Goal: Check status: Check status

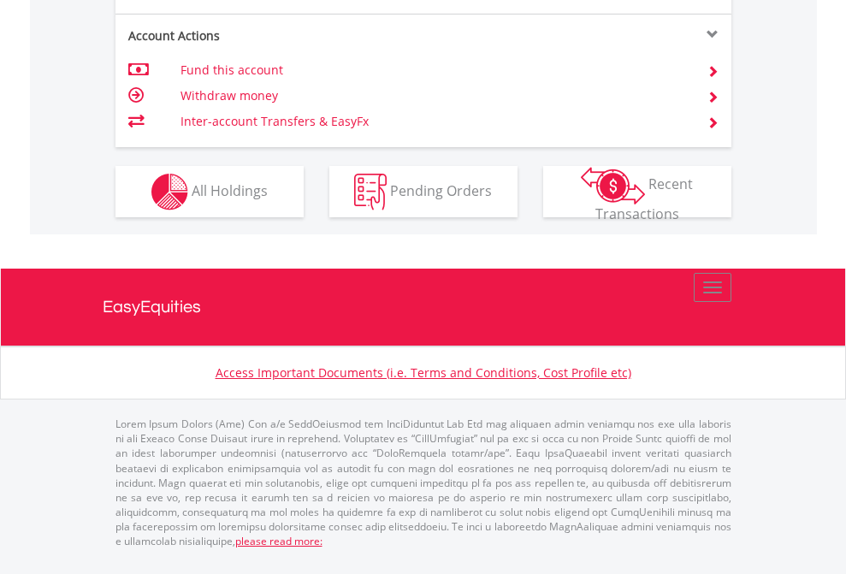
scroll to position [1673, 0]
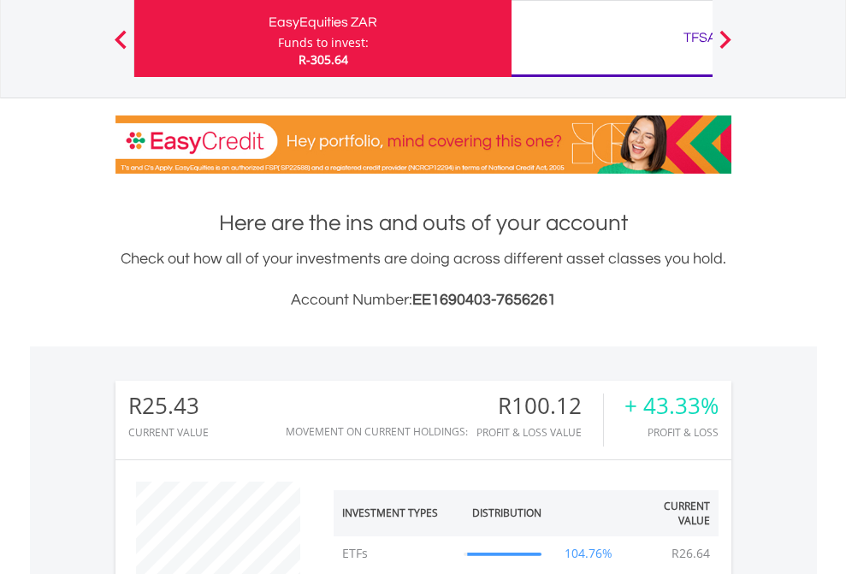
click at [611, 38] on div "TFSA" at bounding box center [700, 38] width 357 height 24
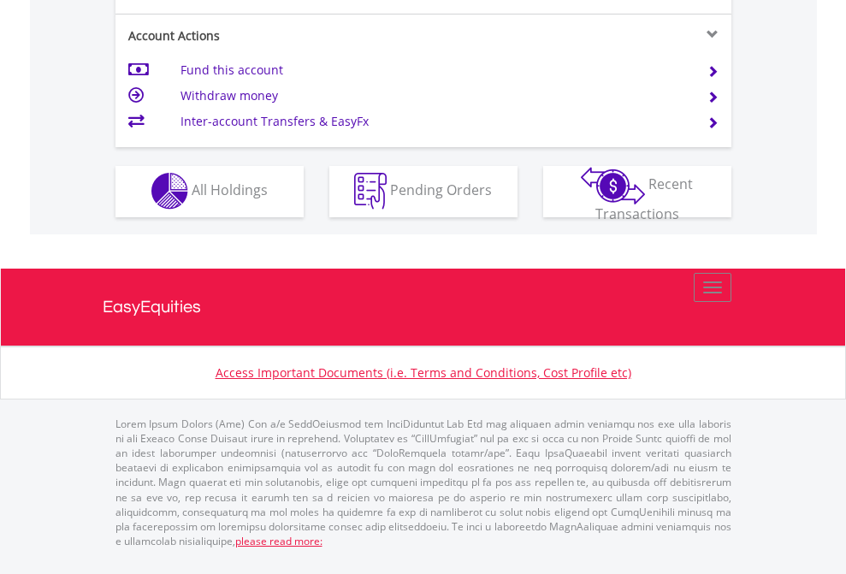
scroll to position [1599, 0]
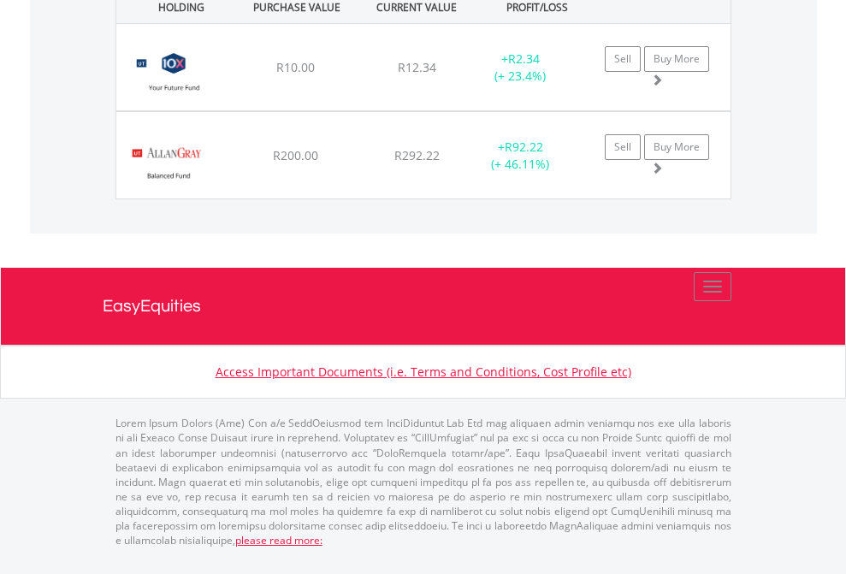
scroll to position [123, 0]
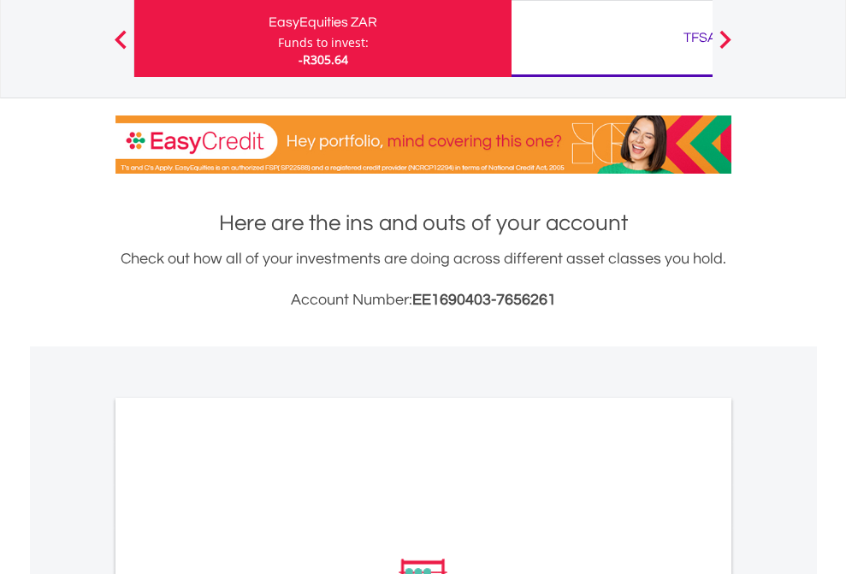
click at [611, 38] on div "TFSA" at bounding box center [700, 38] width 357 height 24
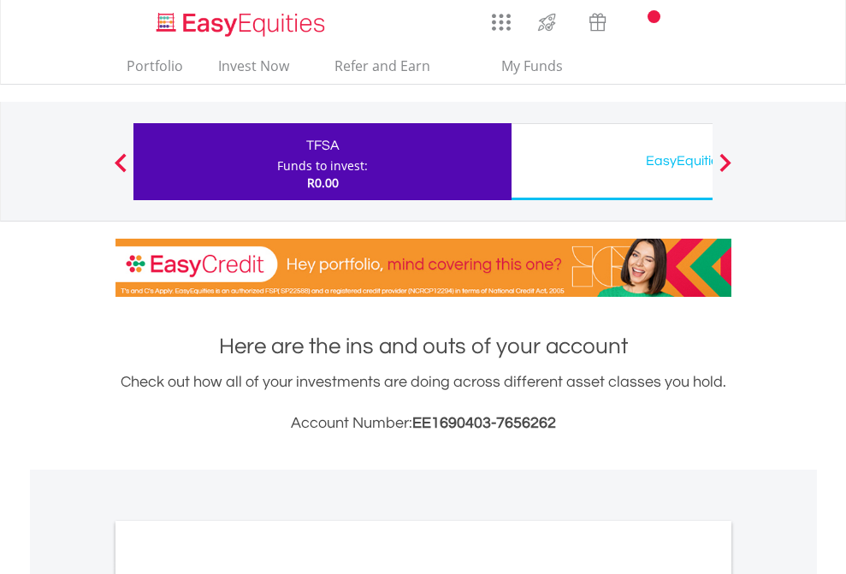
scroll to position [1028, 0]
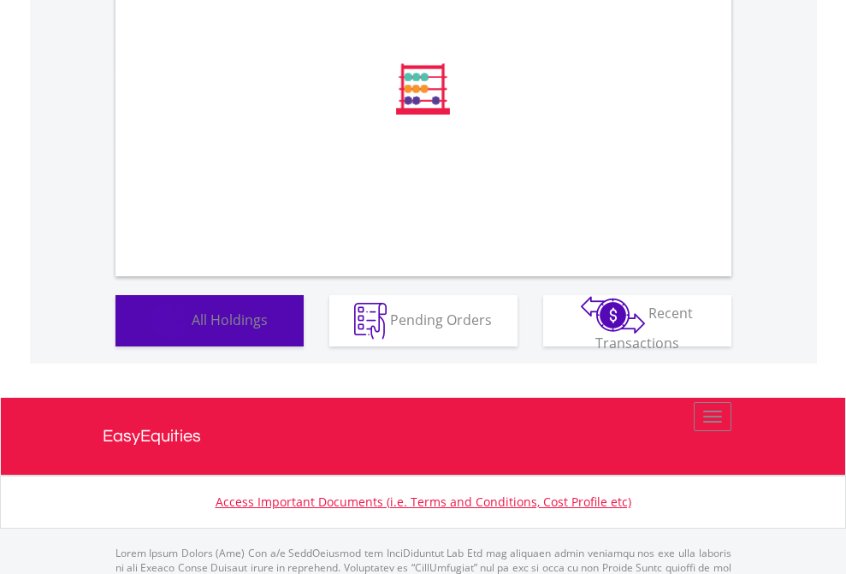
click at [192, 328] on span "All Holdings" at bounding box center [230, 319] width 76 height 19
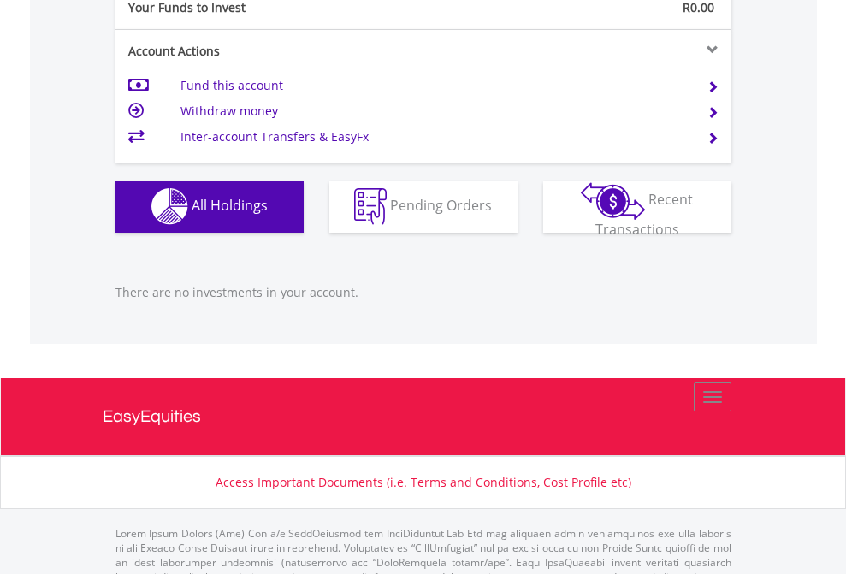
scroll to position [1693, 0]
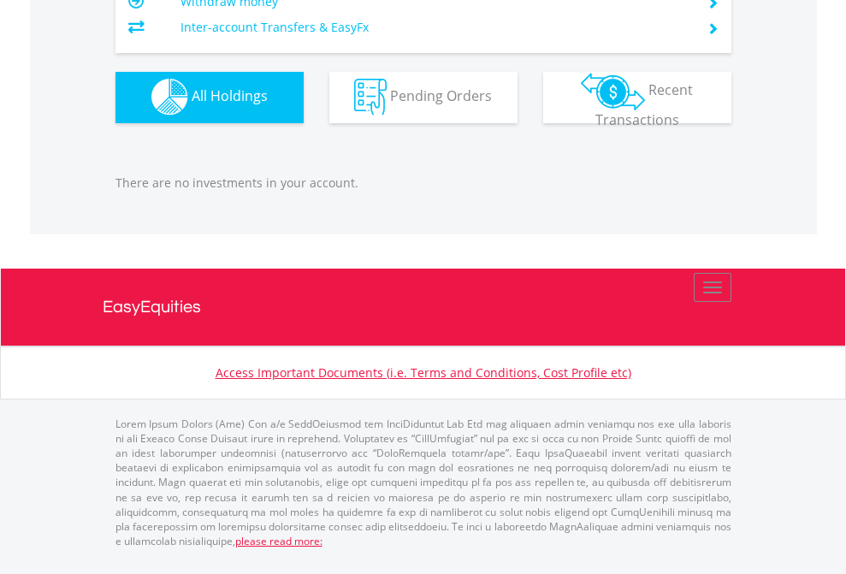
scroll to position [164, 268]
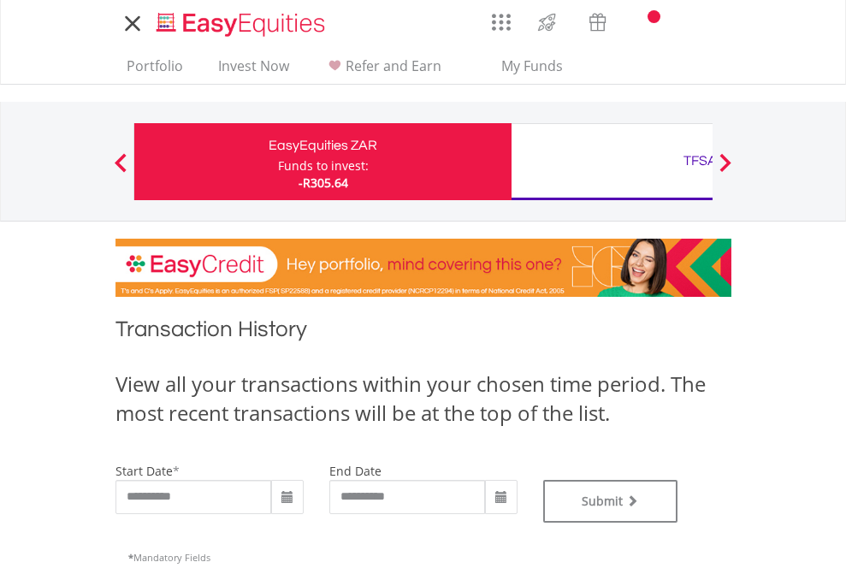
type input "**********"
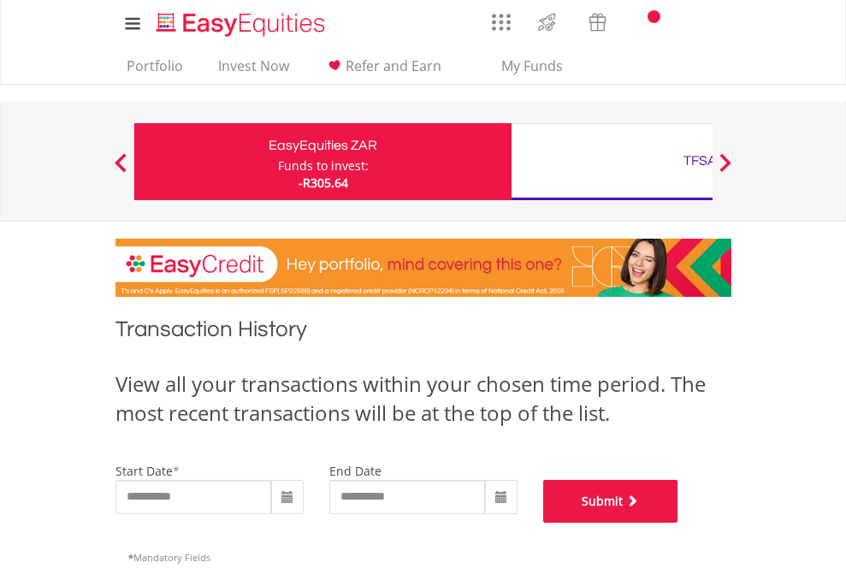
click at [678, 522] on button "Submit" at bounding box center [610, 501] width 135 height 43
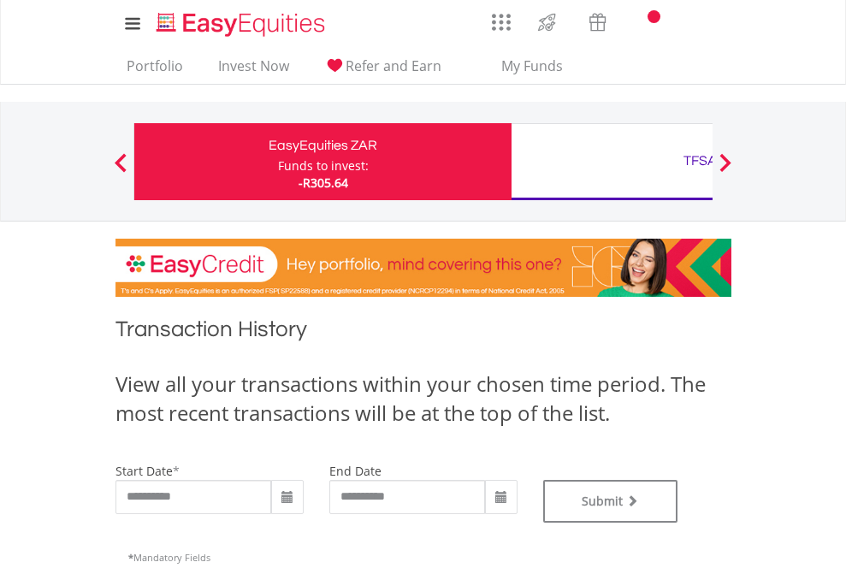
click at [611, 162] on div "TFSA" at bounding box center [700, 161] width 357 height 24
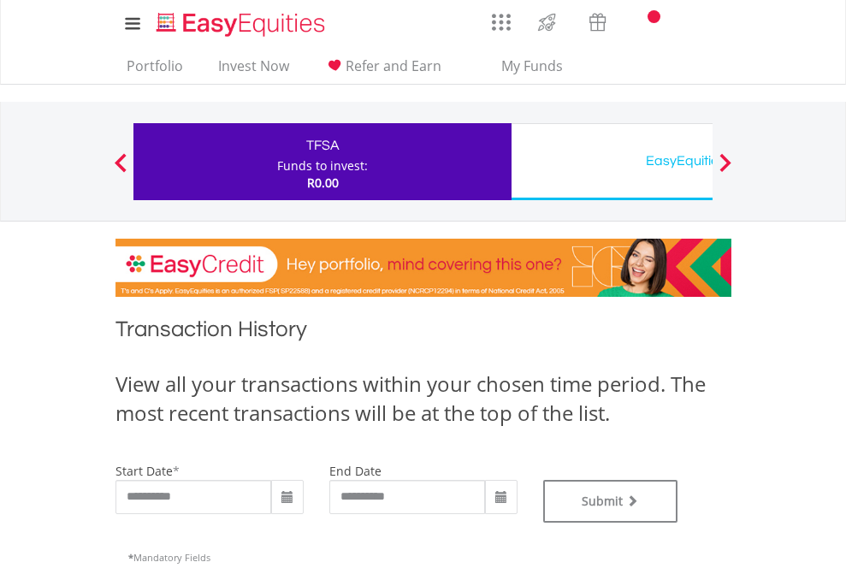
type input "**********"
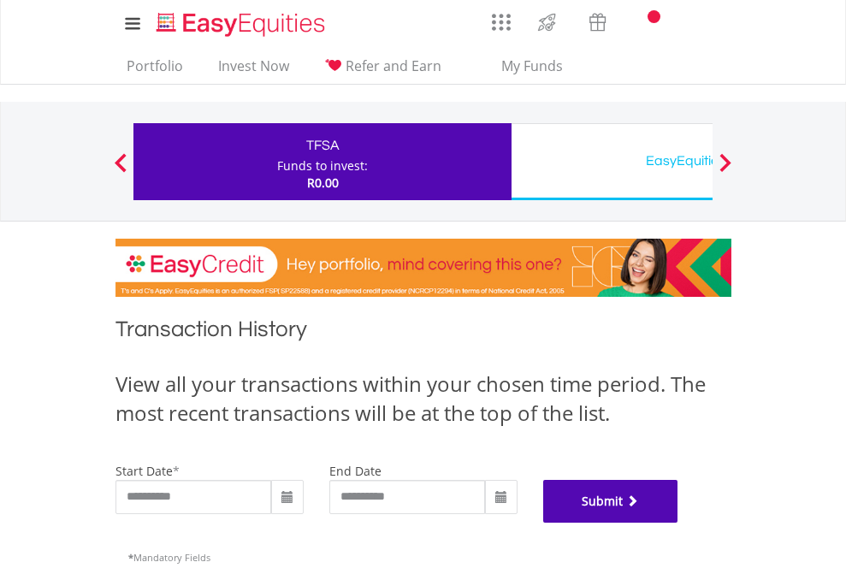
click at [678, 522] on button "Submit" at bounding box center [610, 501] width 135 height 43
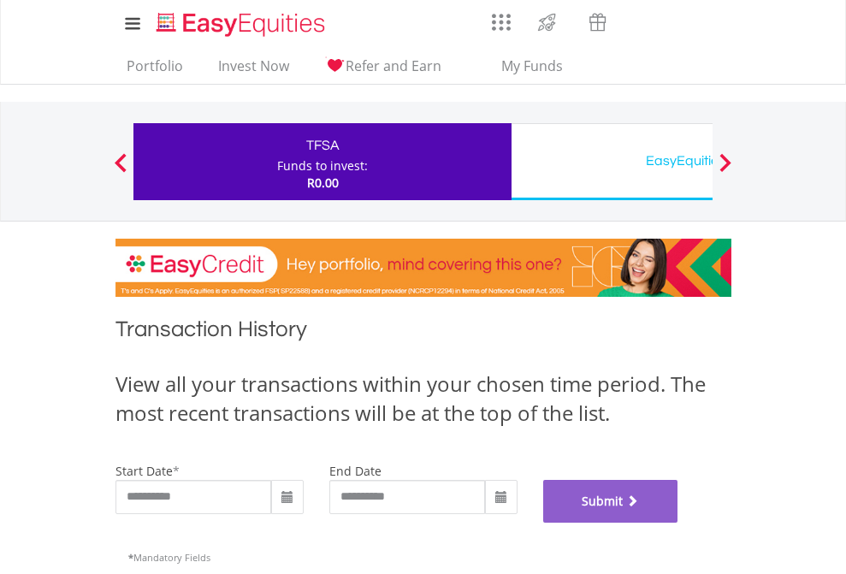
scroll to position [693, 0]
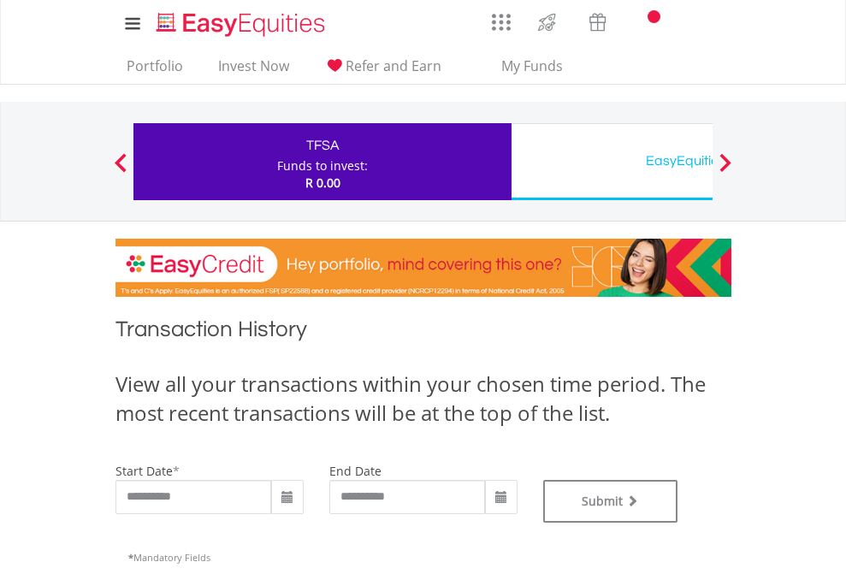
click at [611, 162] on div "EasyEquities USD" at bounding box center [700, 161] width 357 height 24
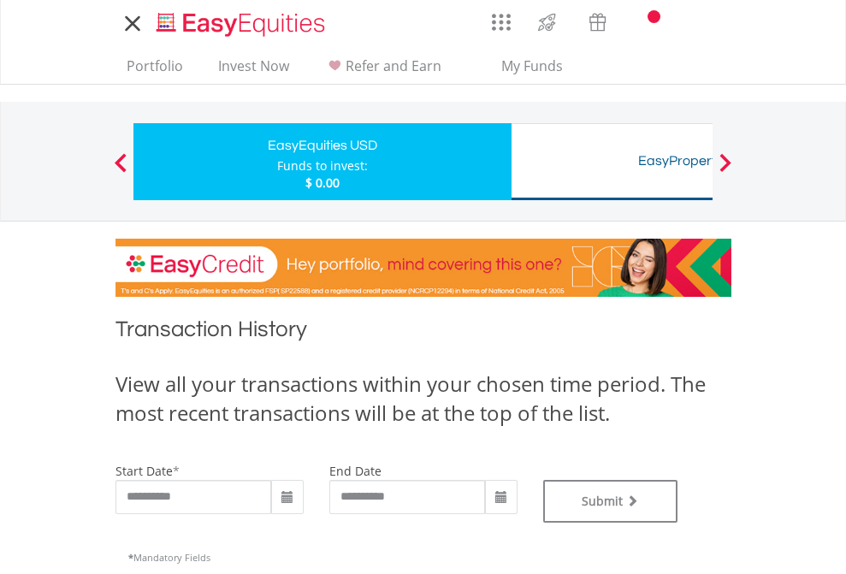
type input "**********"
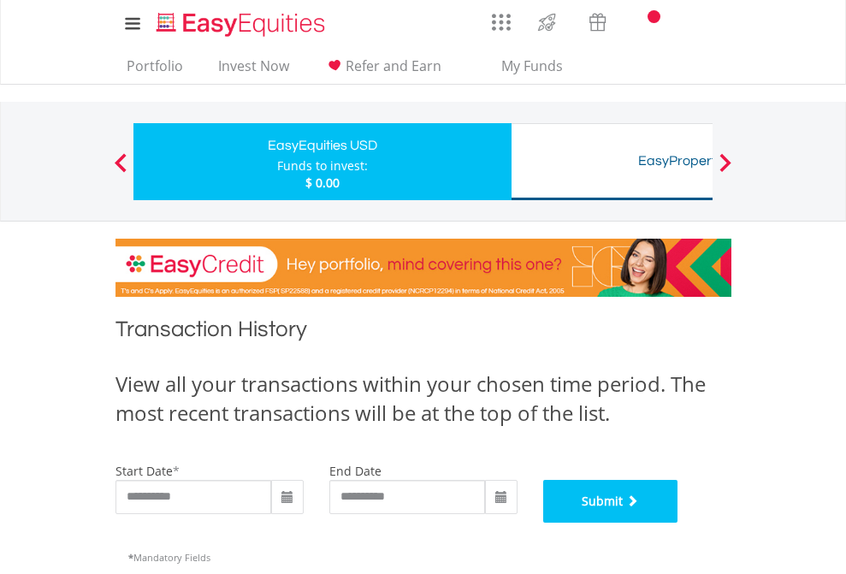
click at [678, 522] on button "Submit" at bounding box center [610, 501] width 135 height 43
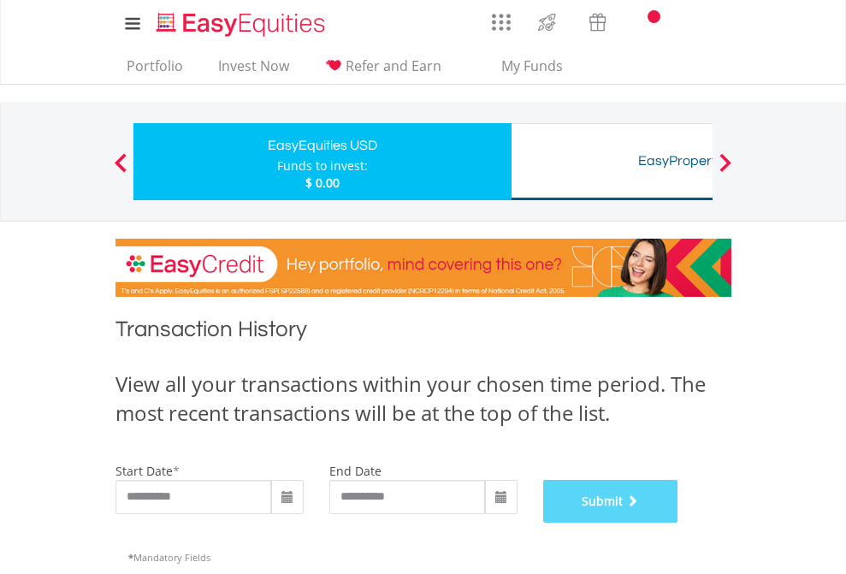
scroll to position [693, 0]
